Goal: Task Accomplishment & Management: Manage account settings

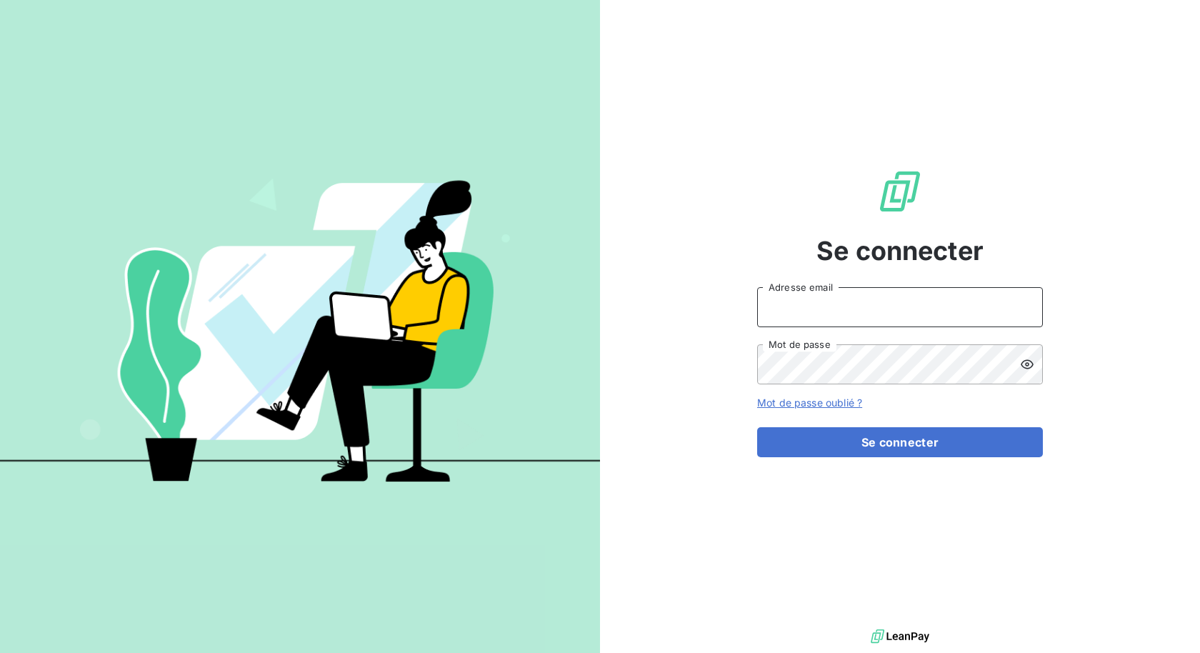
click at [839, 300] on input "Adresse email" at bounding box center [900, 307] width 286 height 40
type input "jonathan.moulin@brut.media"
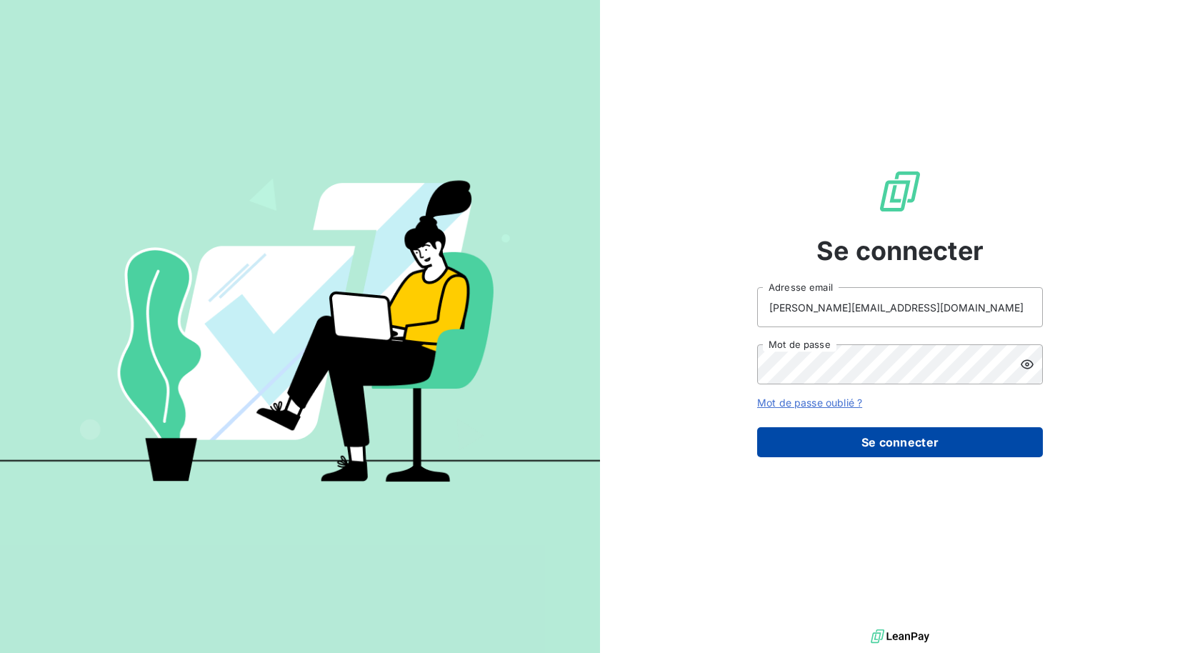
click at [911, 441] on button "Se connecter" at bounding box center [900, 442] width 286 height 30
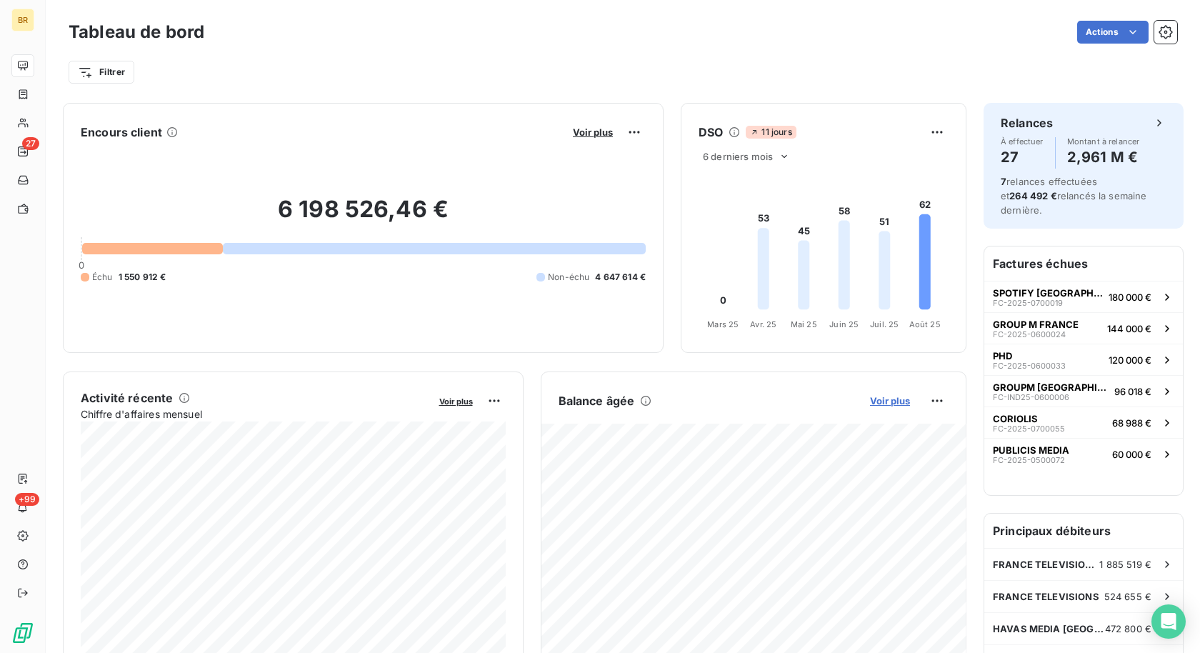
click at [903, 402] on span "Voir plus" at bounding box center [890, 400] width 40 height 11
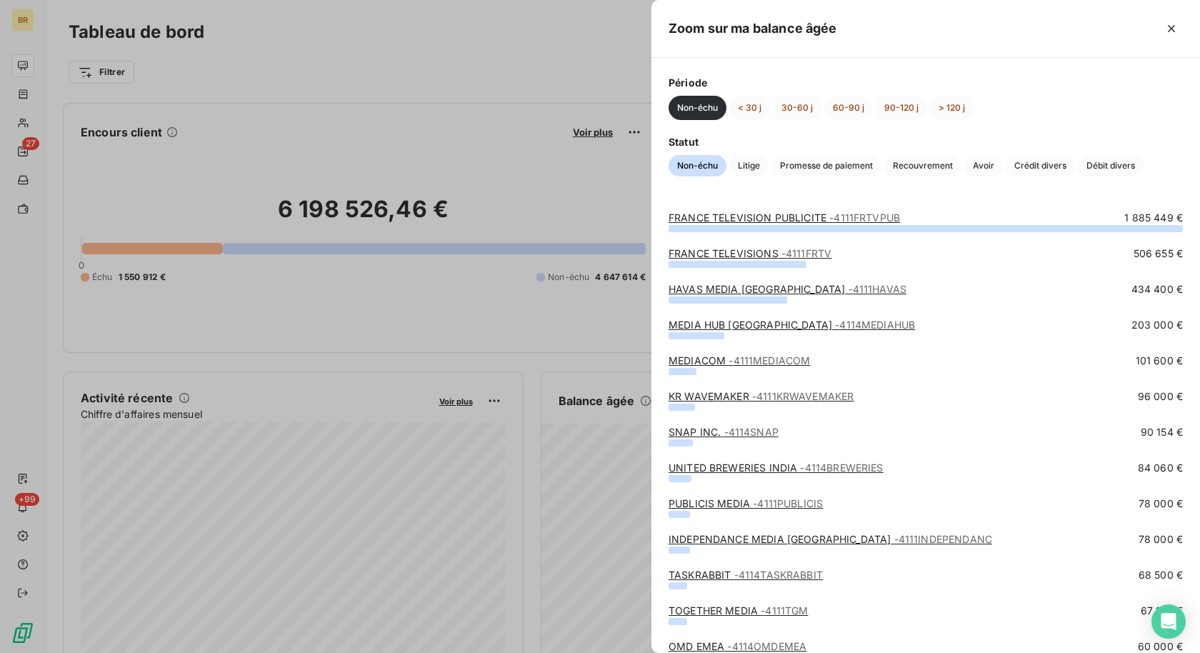
click at [604, 317] on div at bounding box center [600, 326] width 1200 height 653
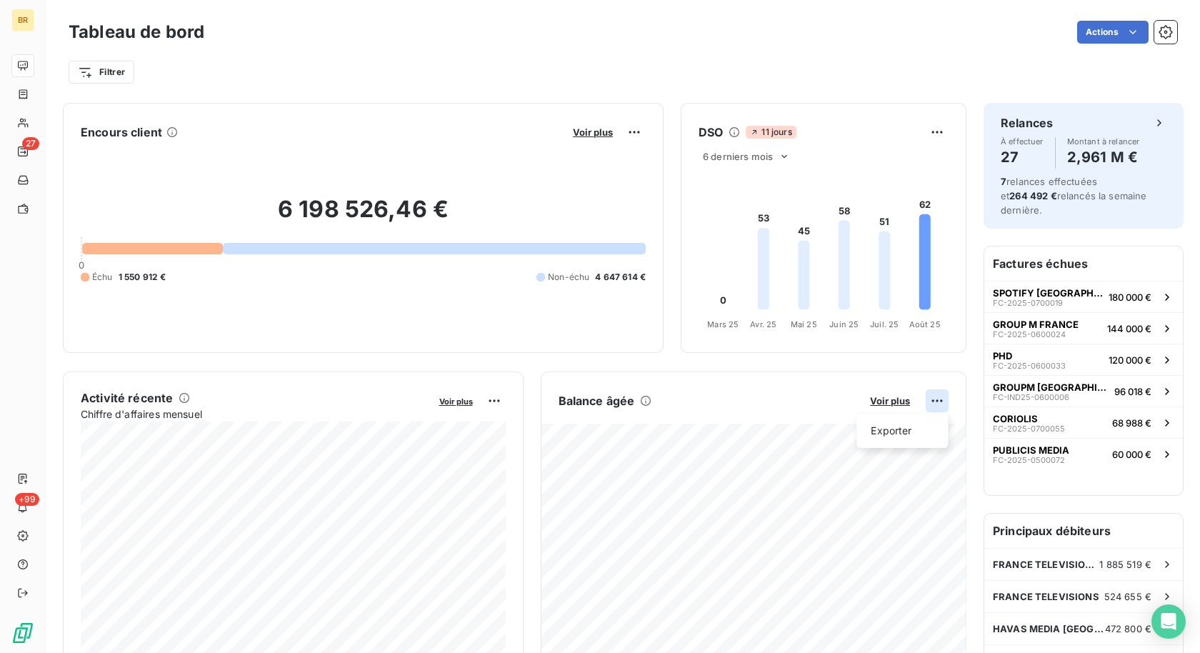
click at [938, 401] on html "BR 27 +99 Tableau de bord Actions Filtrer Encours client Voir plus 6 198 526,46…" at bounding box center [600, 326] width 1200 height 653
click at [891, 434] on div "Exporter" at bounding box center [902, 430] width 80 height 23
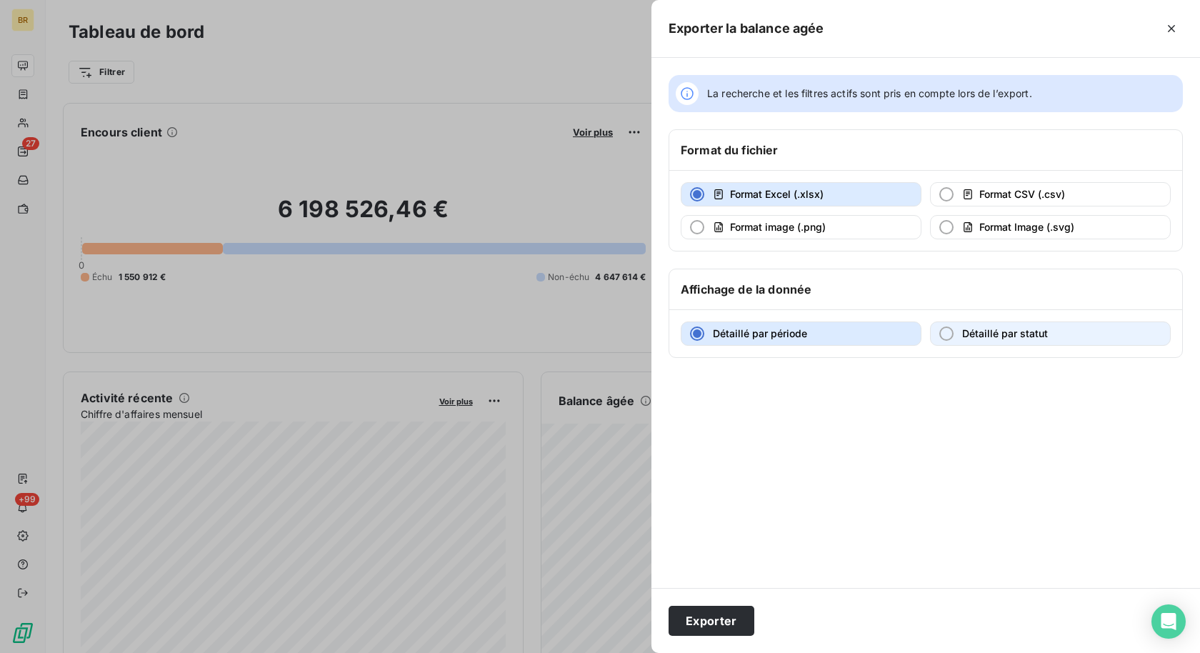
click at [973, 331] on span "Détaillé par statut" at bounding box center [1005, 333] width 86 height 12
